Goal: Information Seeking & Learning: Learn about a topic

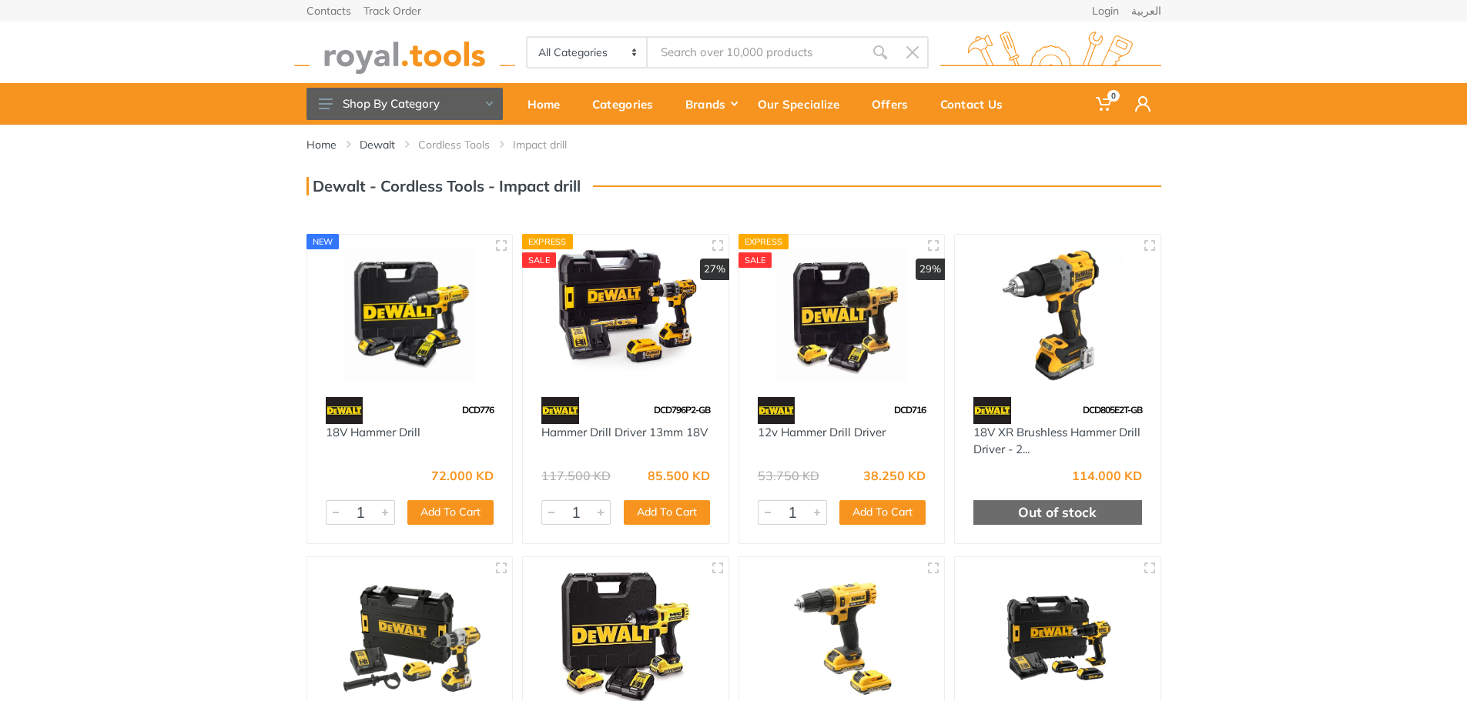
click at [1065, 352] on img at bounding box center [1058, 315] width 178 height 133
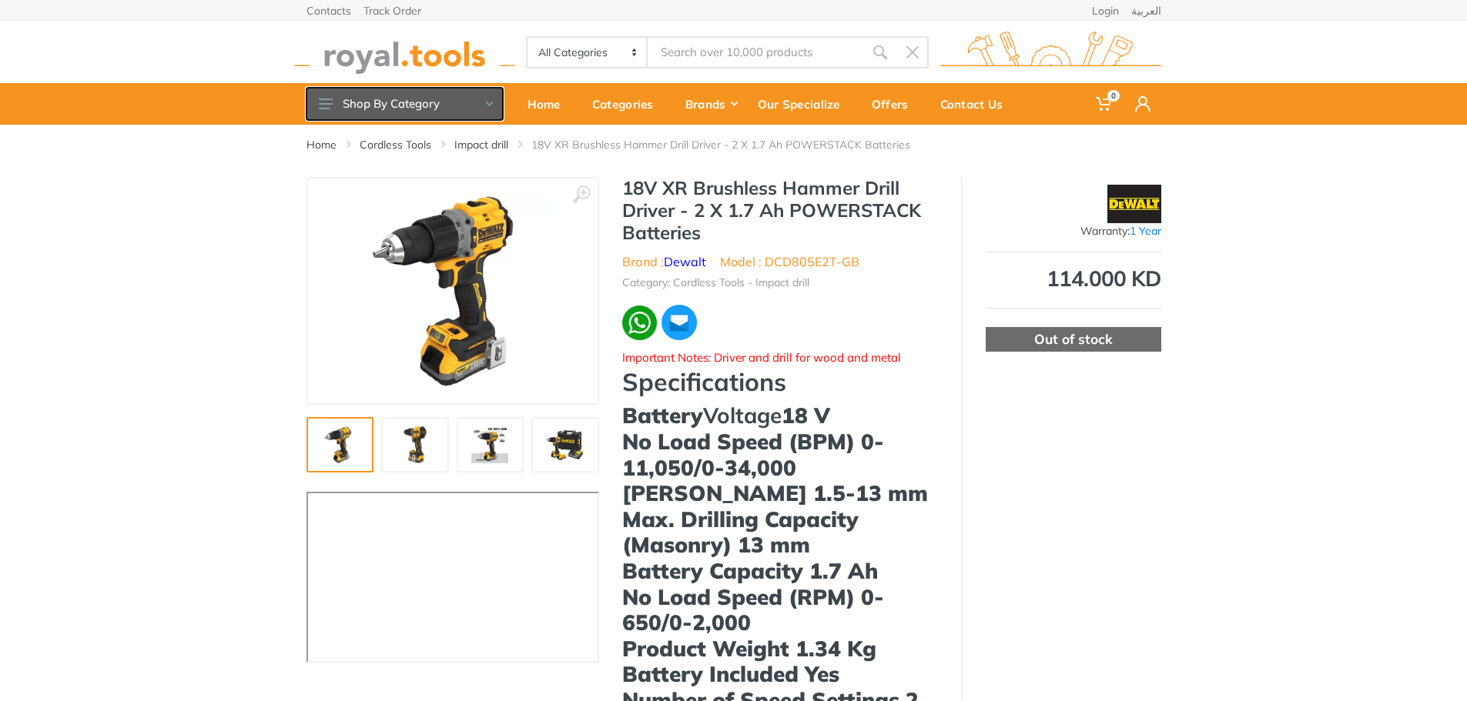
click at [490, 103] on use at bounding box center [488, 104] width 7 height 5
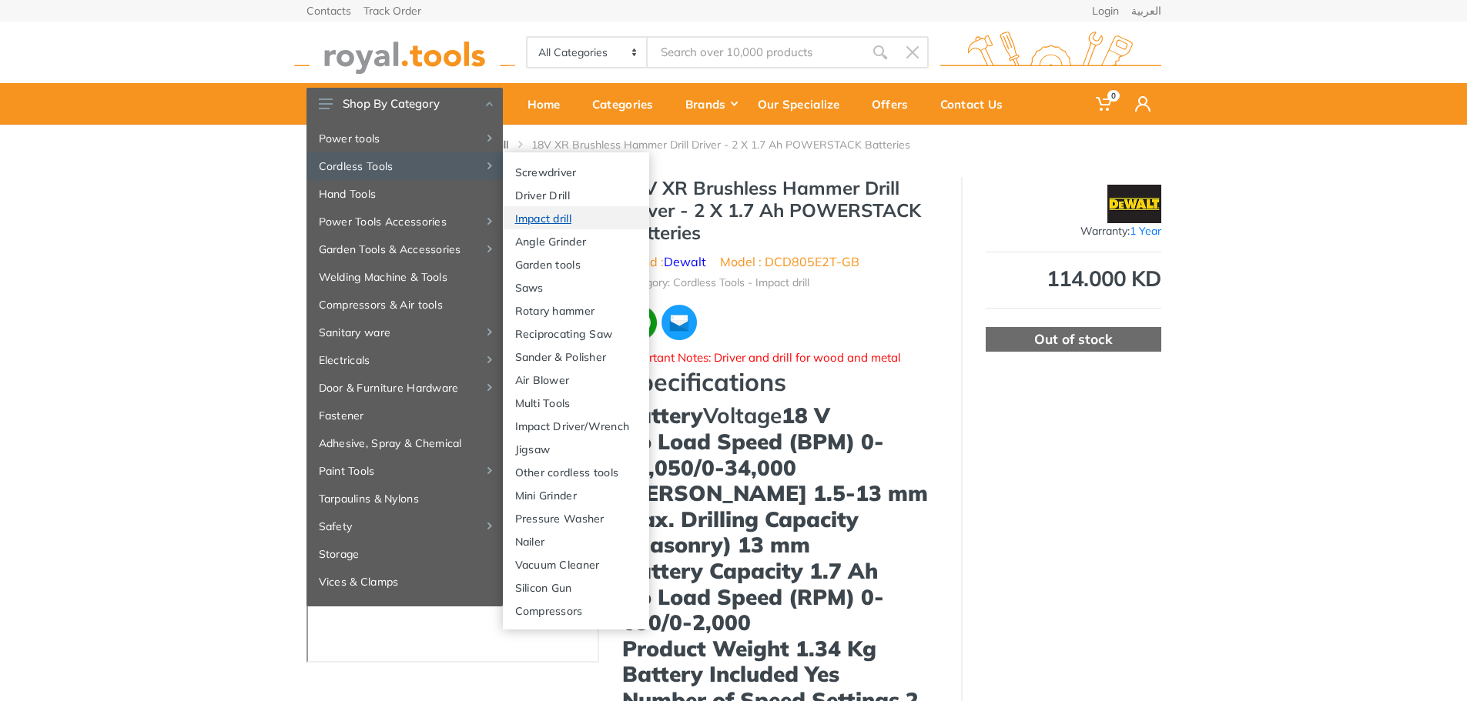
drag, startPoint x: 552, startPoint y: 215, endPoint x: 569, endPoint y: 214, distance: 17.0
drag, startPoint x: 569, startPoint y: 214, endPoint x: 179, endPoint y: 198, distance: 390.7
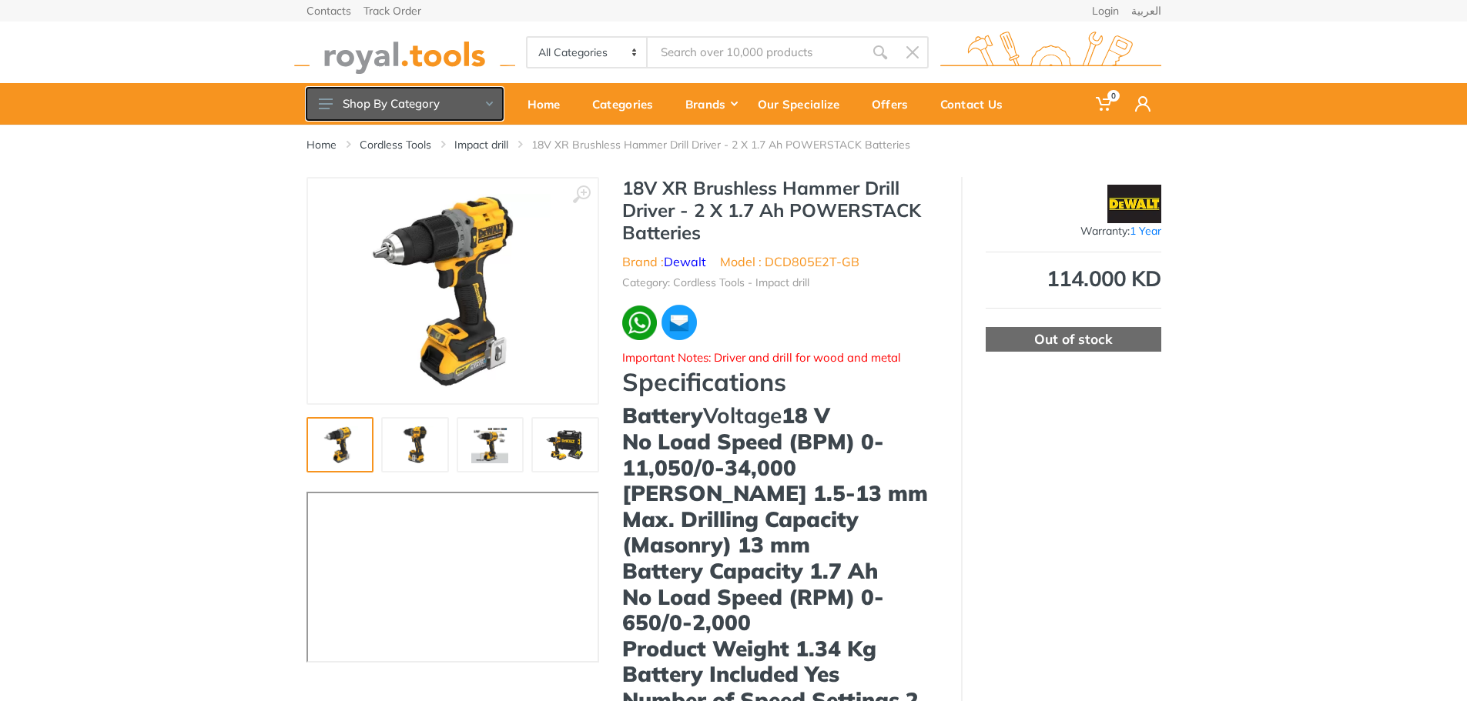
click at [490, 102] on icon at bounding box center [489, 104] width 7 height 5
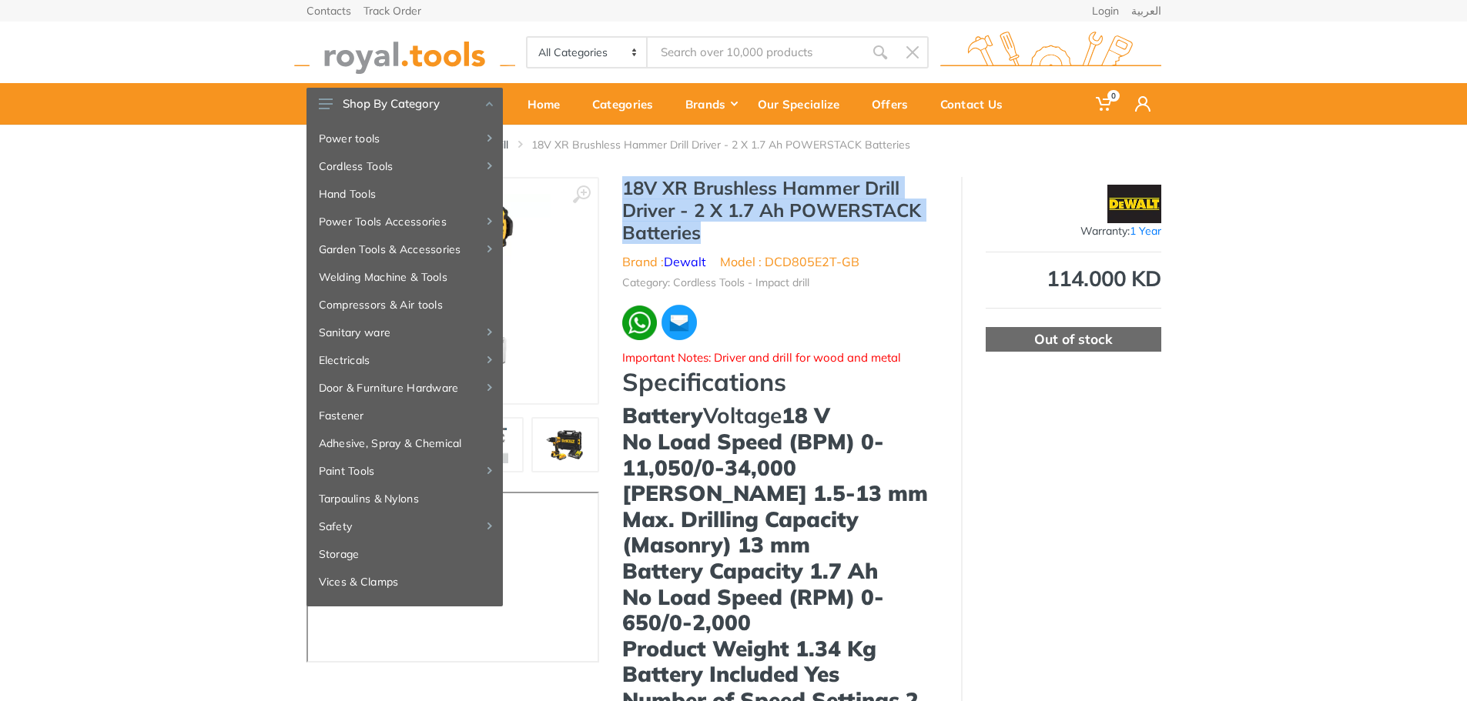
drag, startPoint x: 620, startPoint y: 182, endPoint x: 716, endPoint y: 229, distance: 107.1
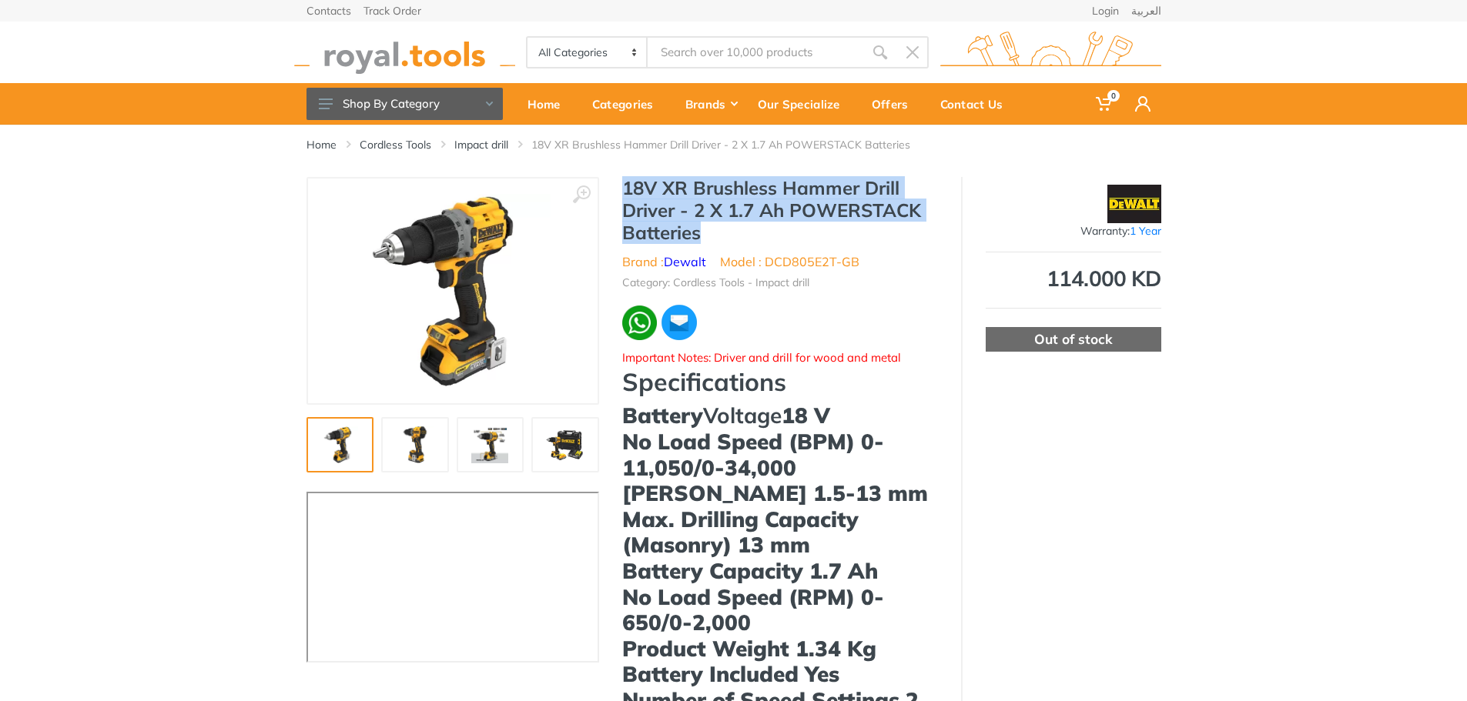
copy h1 "18V XR Brushless Hammer Drill Driver - 2 X 1.7 Ah POWERSTACK Batteries"
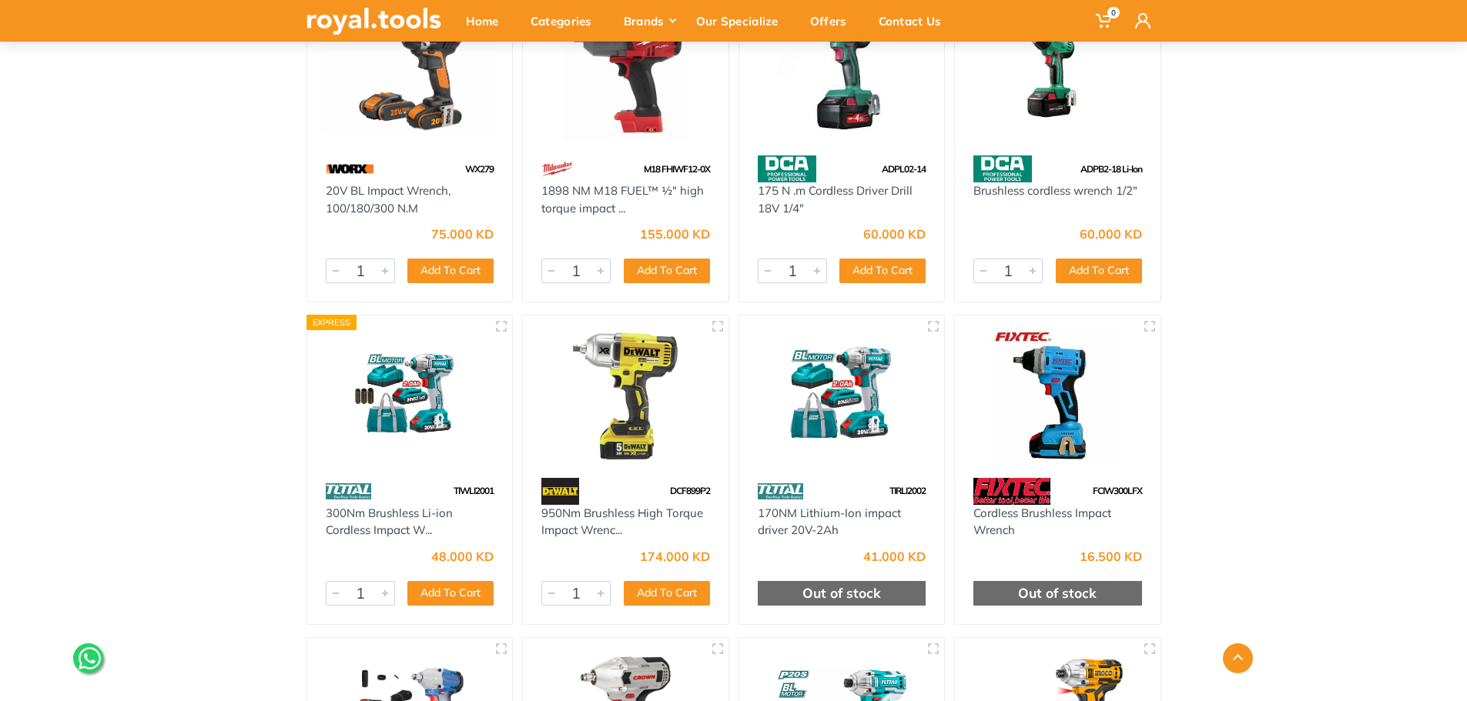
scroll to position [2156, 0]
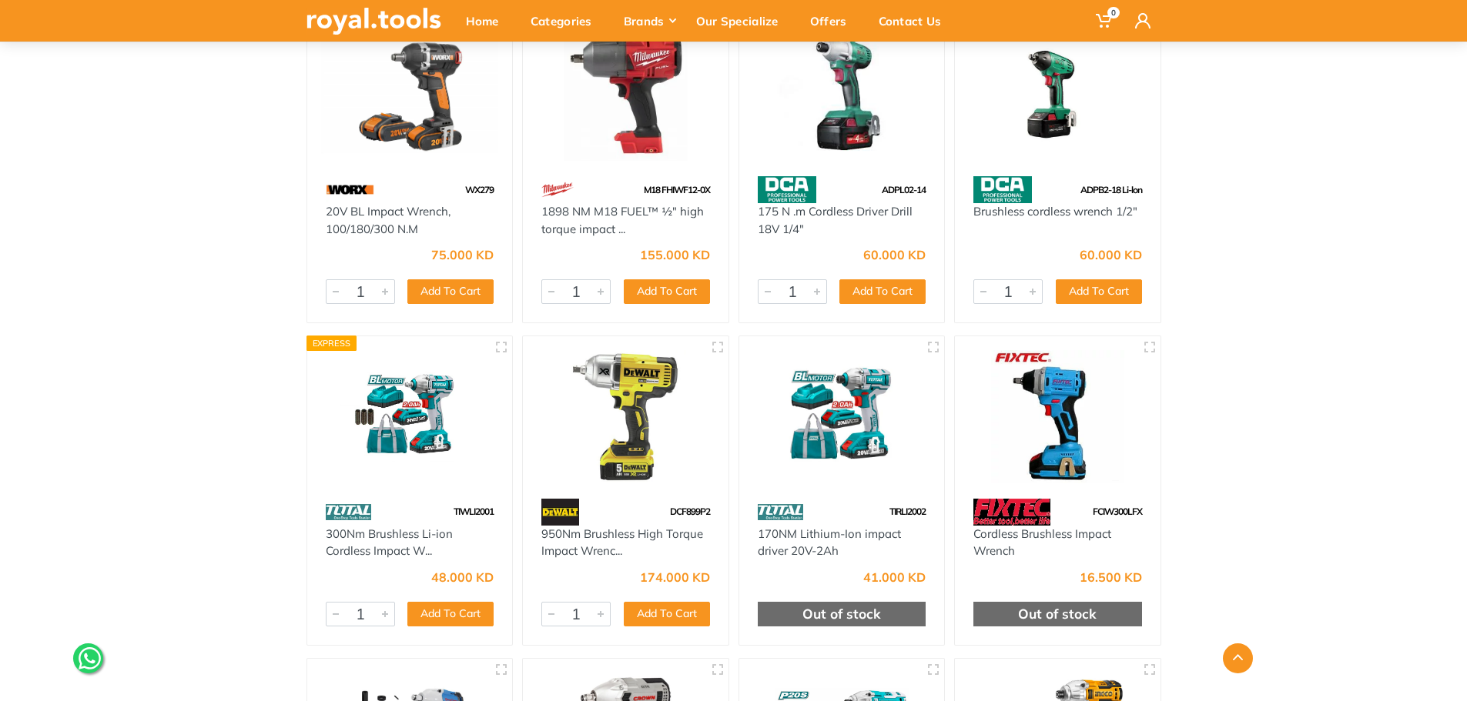
click at [632, 414] on img at bounding box center [626, 416] width 178 height 133
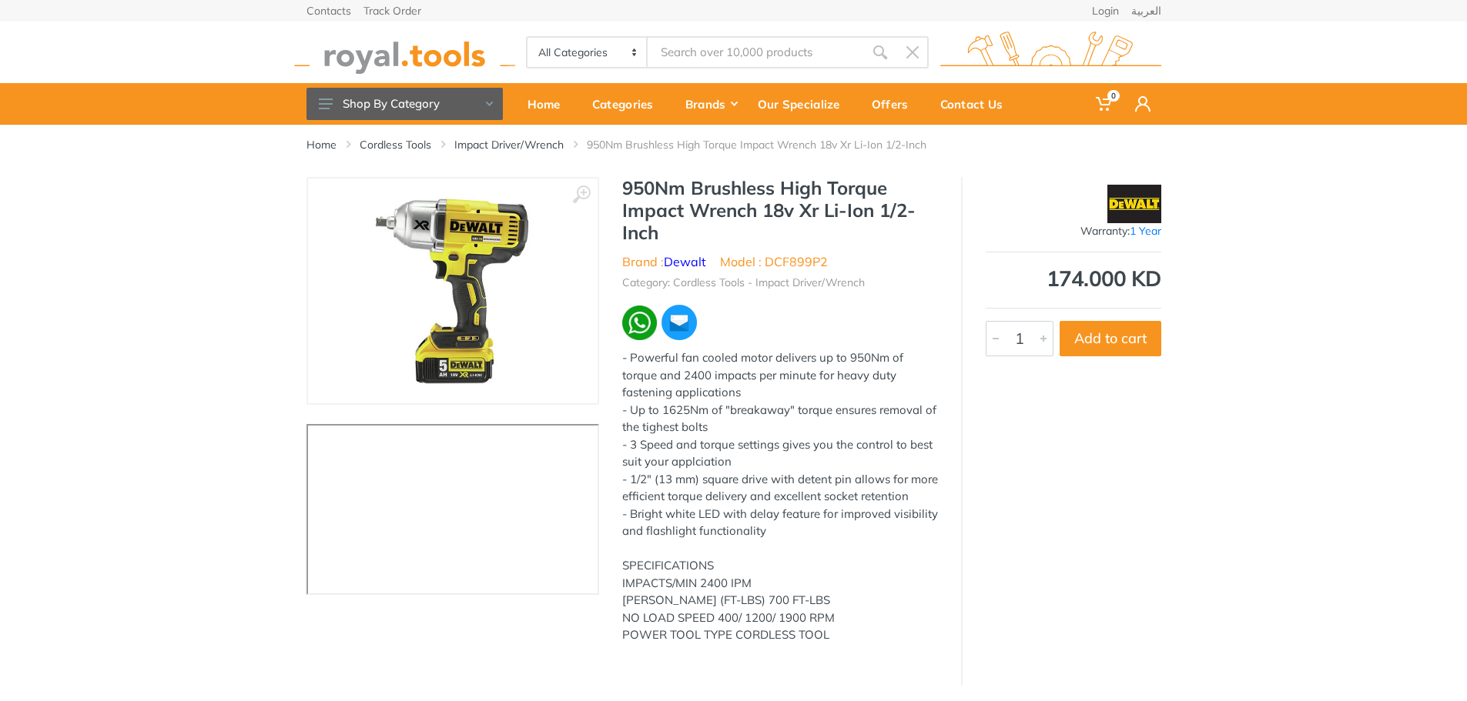
drag, startPoint x: 663, startPoint y: 236, endPoint x: 686, endPoint y: 229, distance: 23.9
click at [686, 229] on h1 "950Nm Brushless High Torque Impact Wrench 18v Xr Li-Ion 1/2-Inch" at bounding box center [780, 210] width 316 height 66
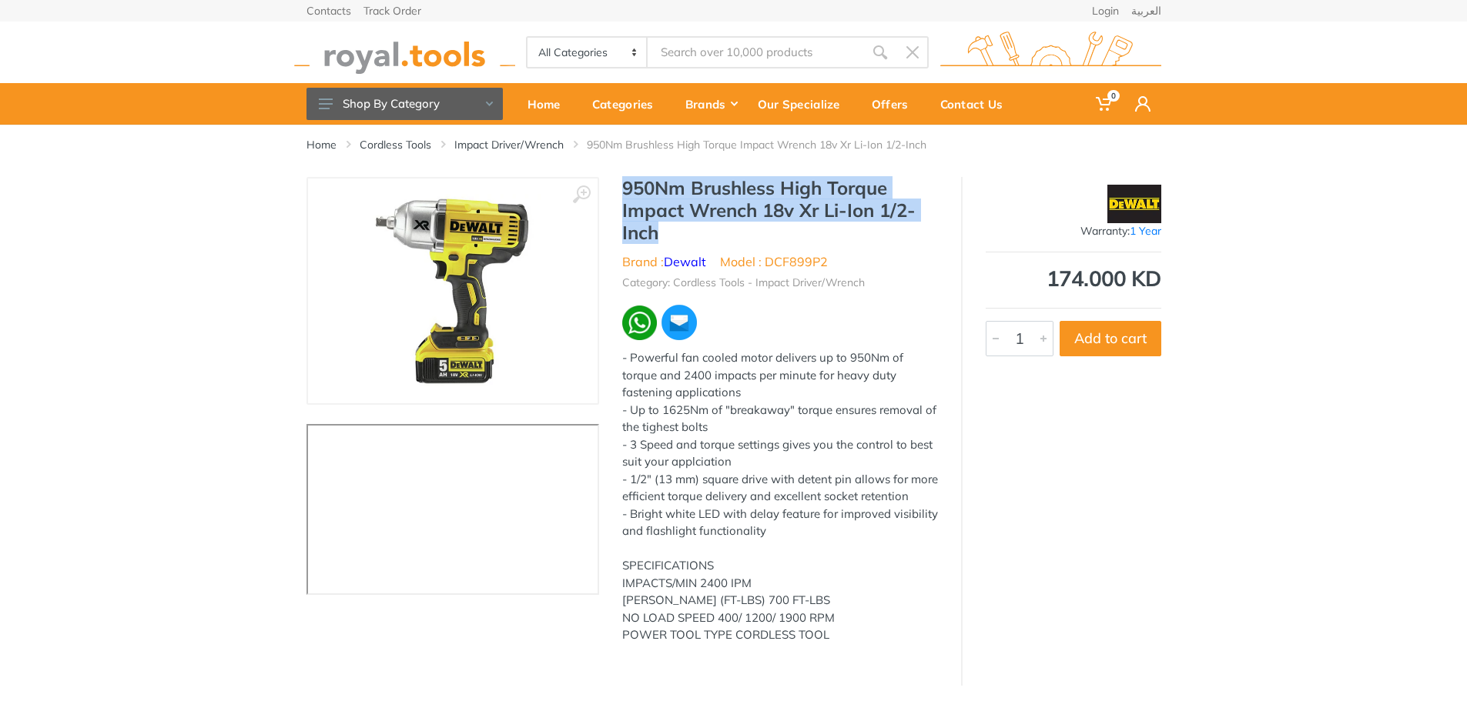
drag, startPoint x: 671, startPoint y: 236, endPoint x: 623, endPoint y: 189, distance: 67.0
click at [623, 189] on h1 "950Nm Brushless High Torque Impact Wrench 18v Xr Li-Ion 1/2-Inch" at bounding box center [780, 210] width 316 height 66
copy h1 "950Nm Brushless High Torque Impact Wrench 18v Xr Li-Ion 1/2-Inch"
